Goal: Navigation & Orientation: Find specific page/section

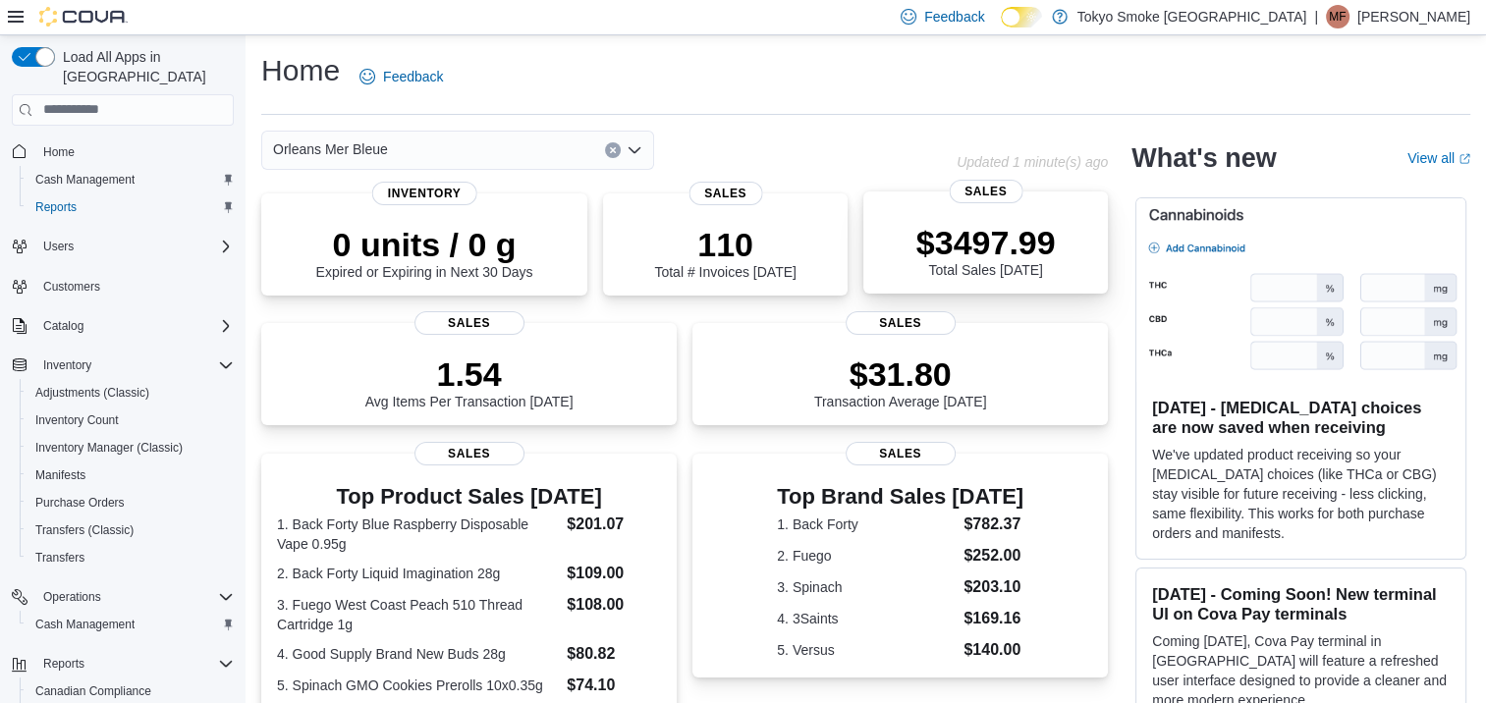
click at [1010, 251] on p "$3497.99" at bounding box center [985, 242] width 139 height 39
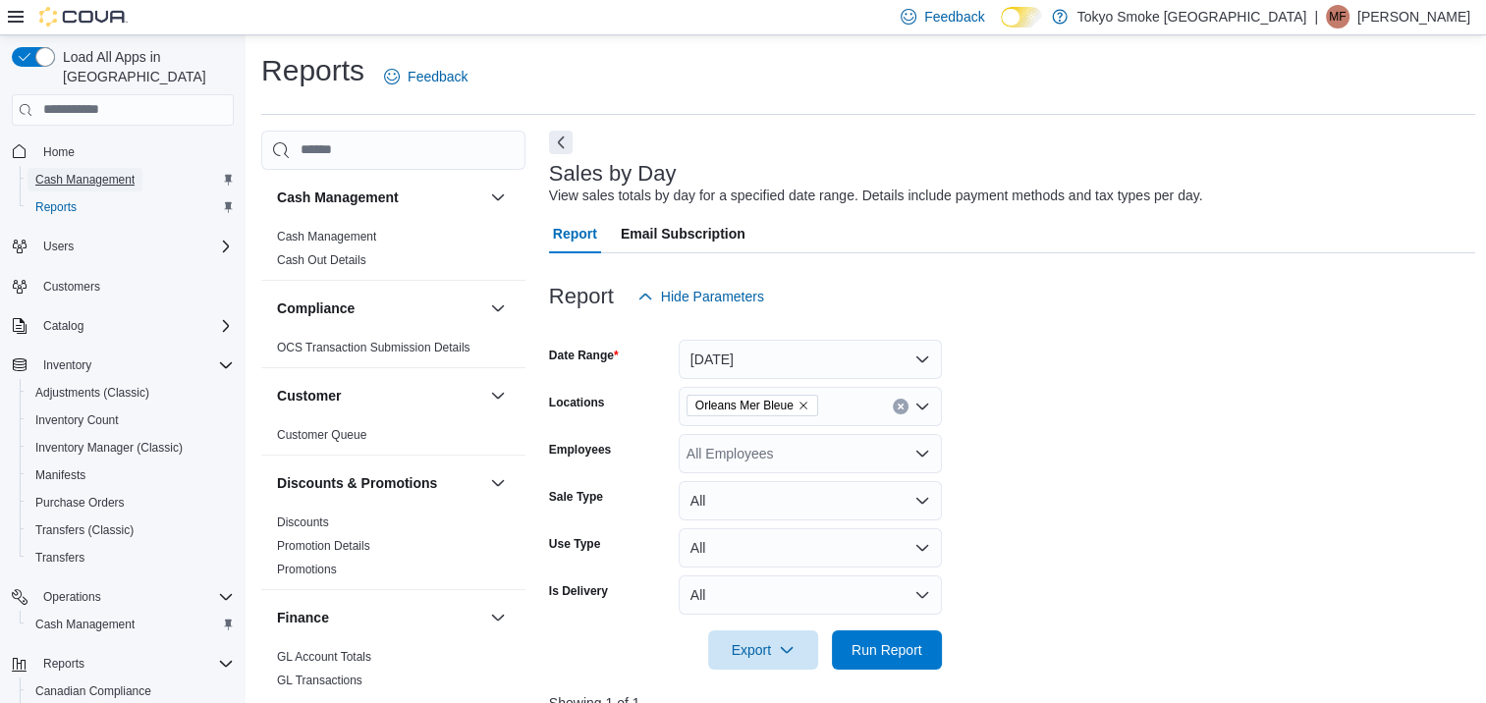
click at [69, 172] on span "Cash Management" at bounding box center [84, 180] width 99 height 16
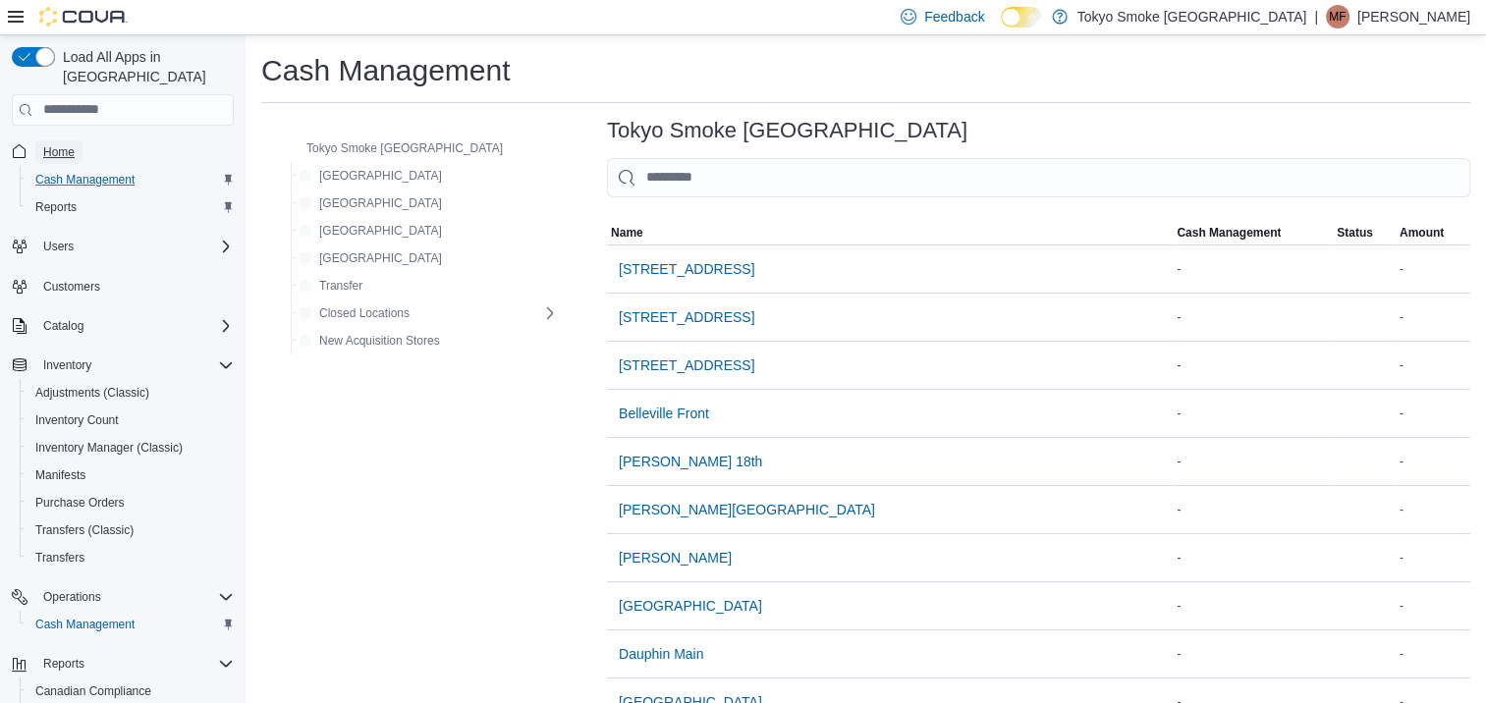
click at [64, 144] on span "Home" at bounding box center [58, 152] width 31 height 16
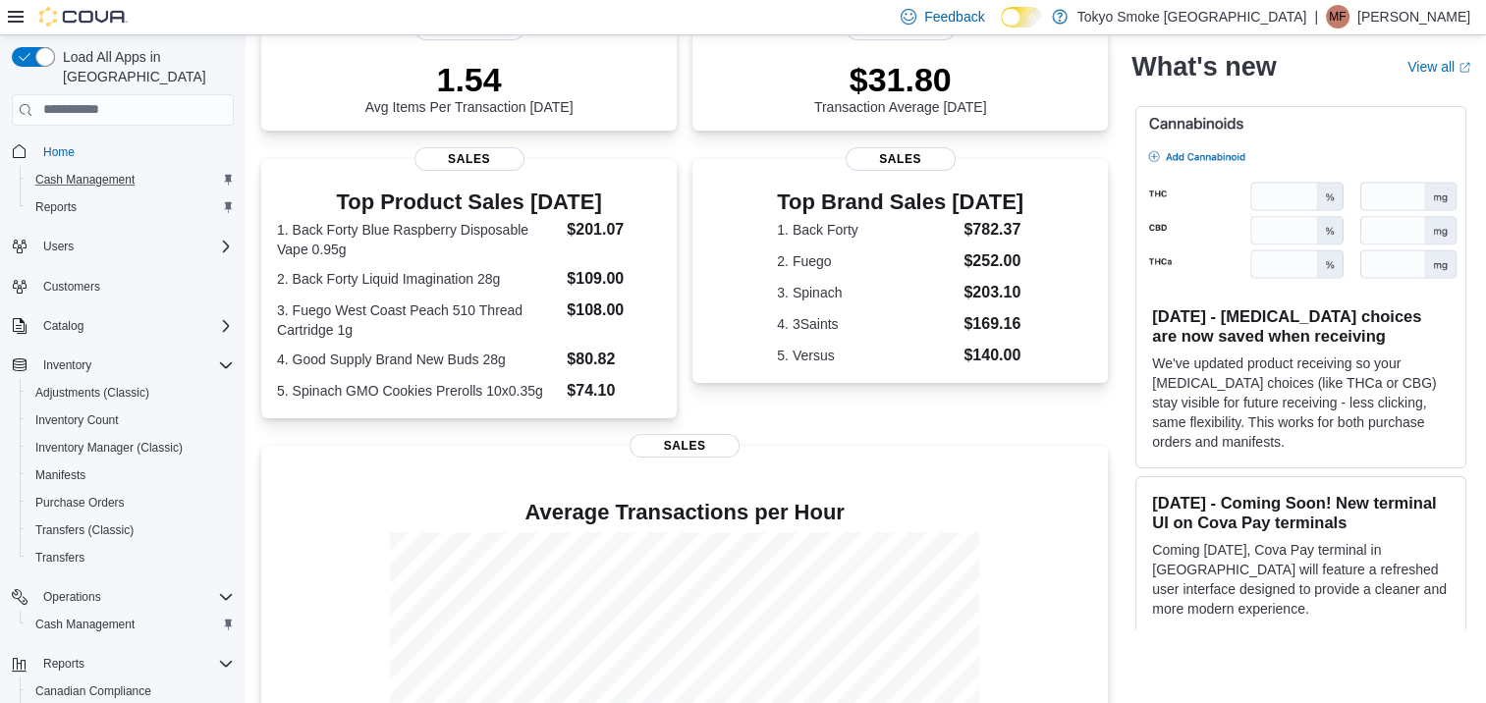
scroll to position [458, 0]
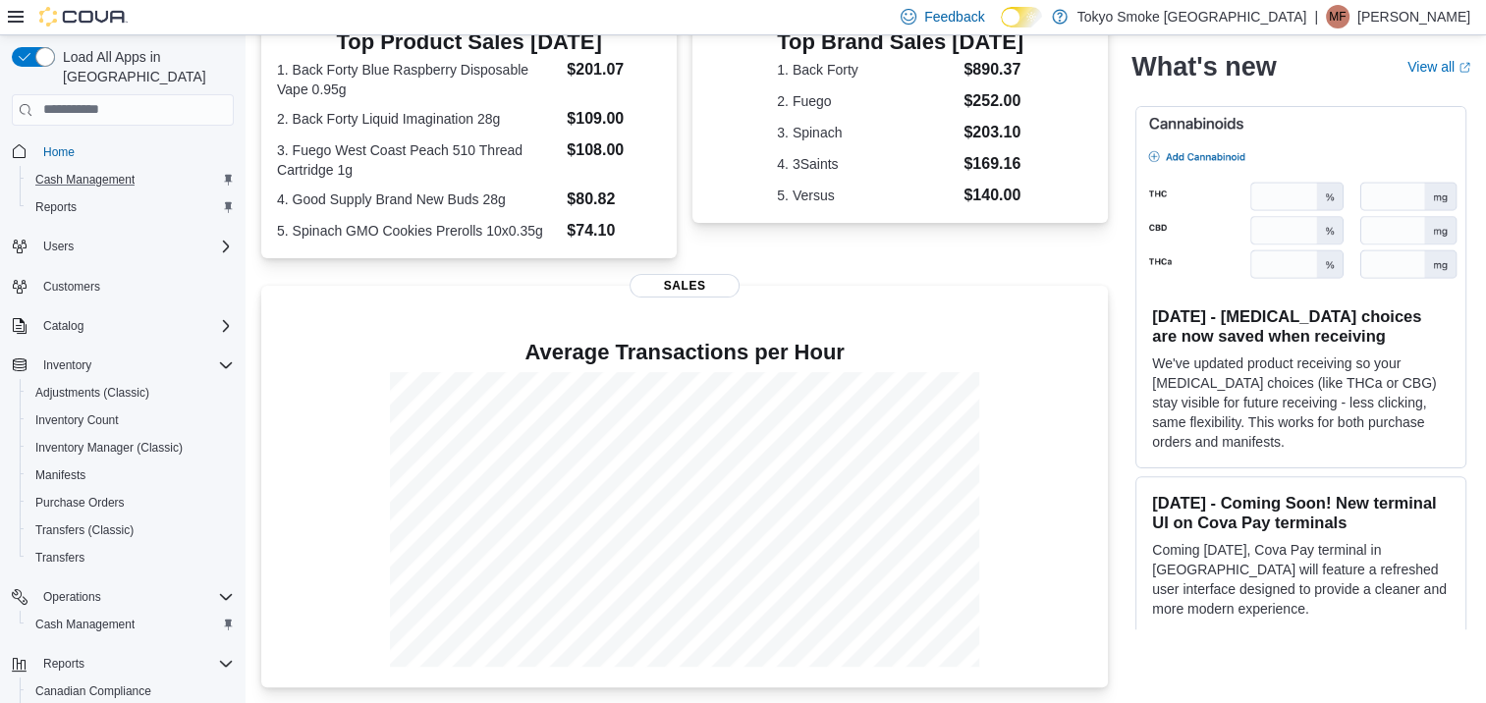
click at [313, 268] on div "0 units / 0 g Expired or Expiring in Next 30 Days Inventory 114 Total # Invoice…" at bounding box center [684, 213] width 847 height 949
